Goal: Find specific page/section: Find specific page/section

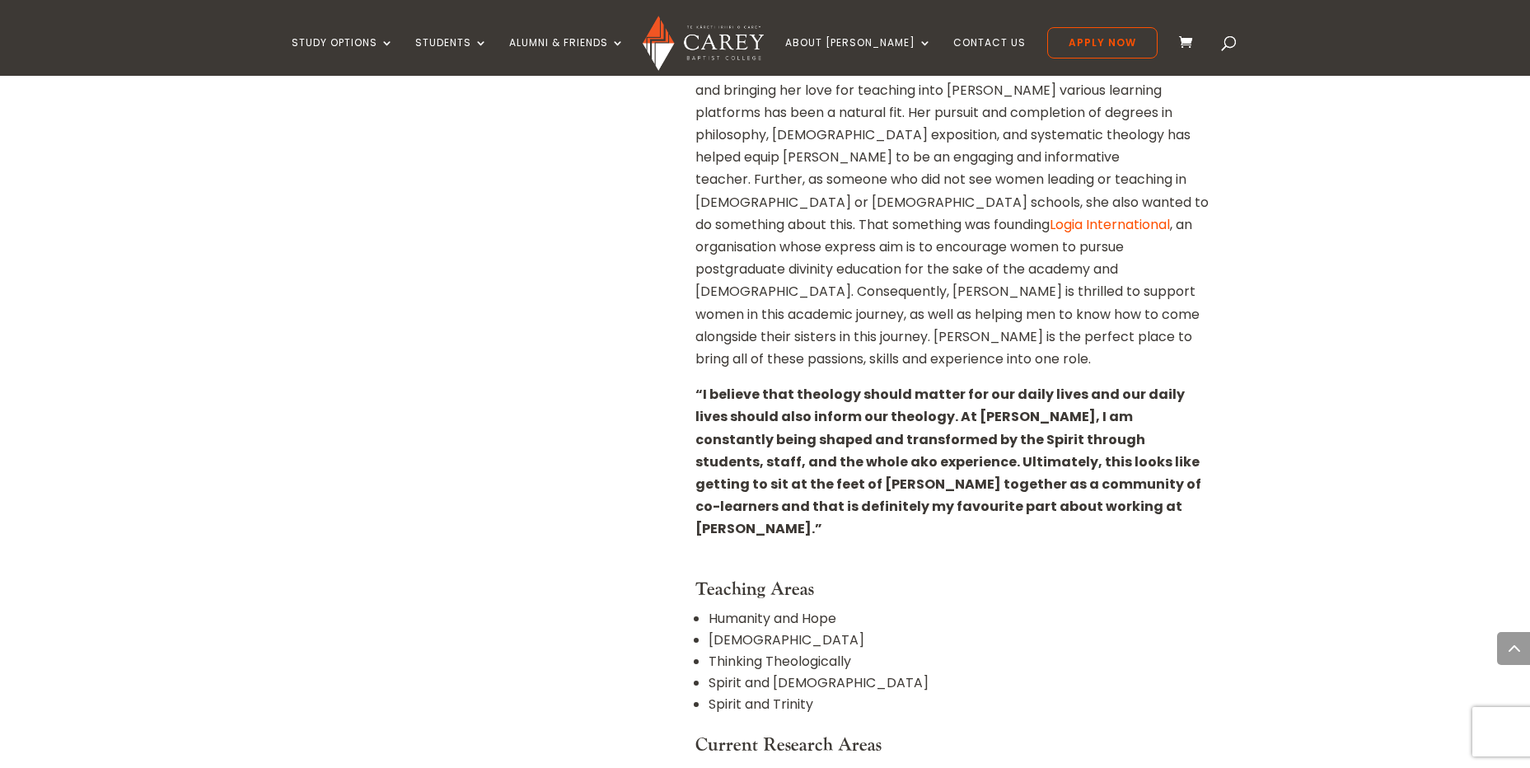
scroll to position [1071, 0]
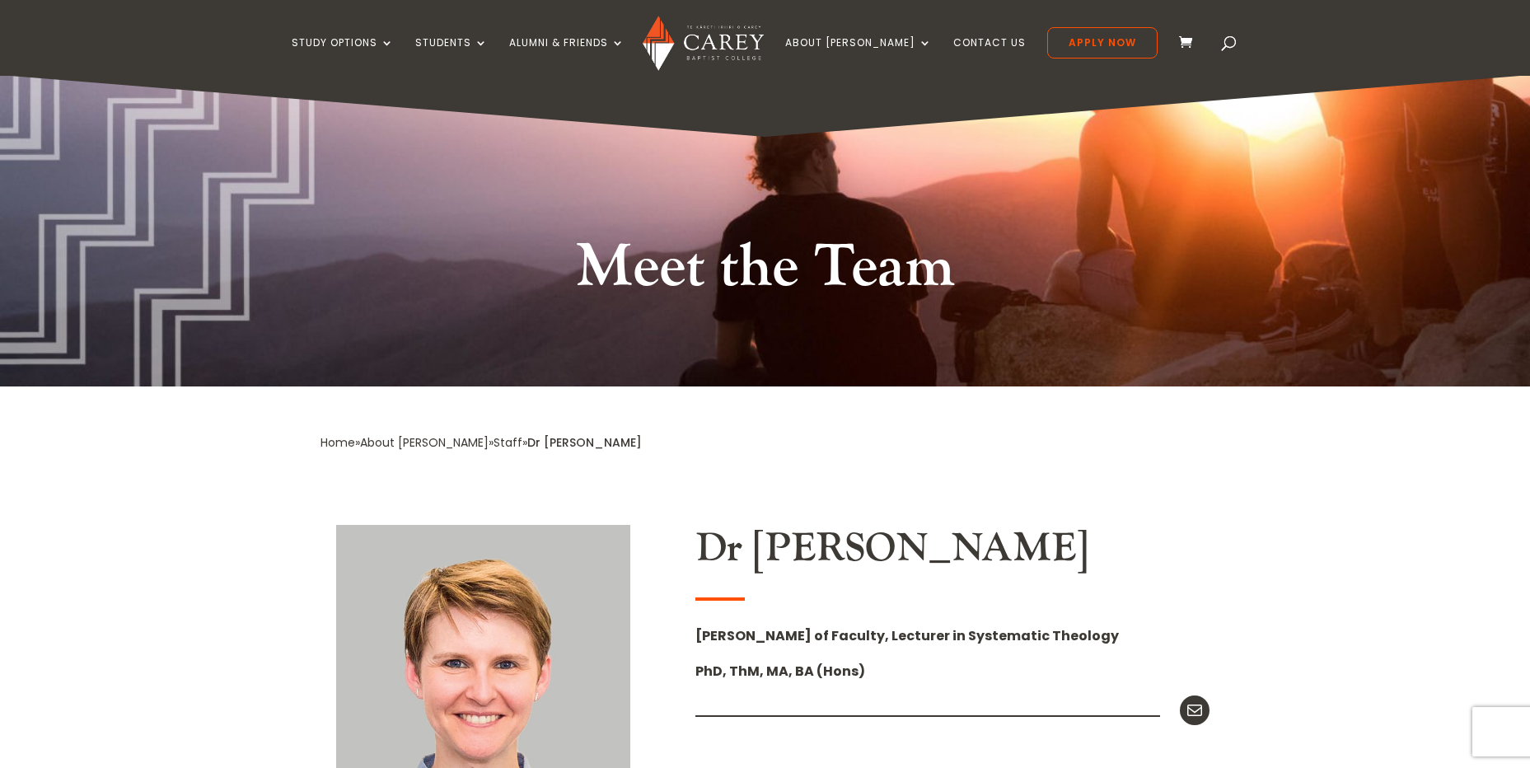
click at [755, 59] on img at bounding box center [703, 43] width 121 height 55
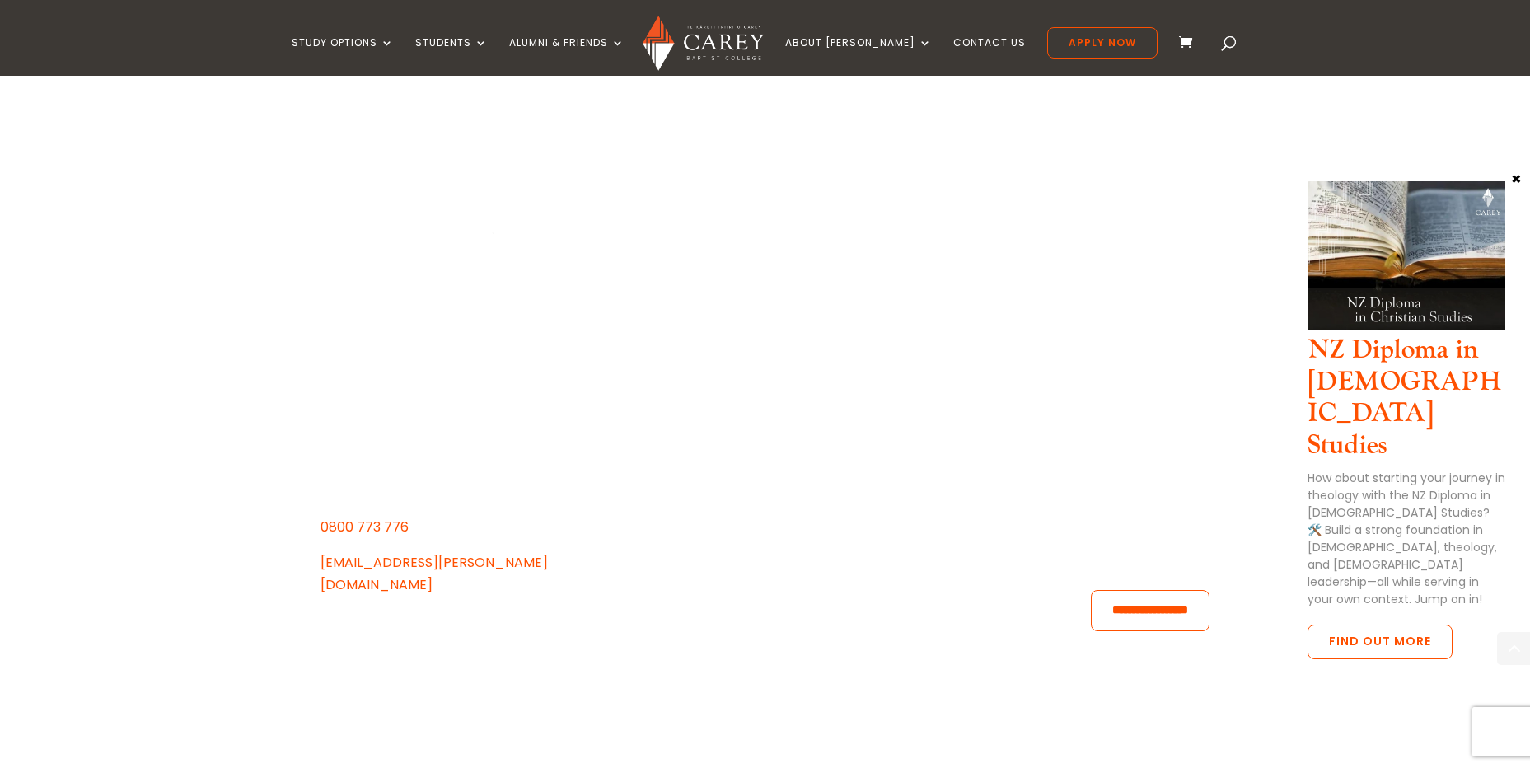
scroll to position [4801, 0]
